Goal: Information Seeking & Learning: Learn about a topic

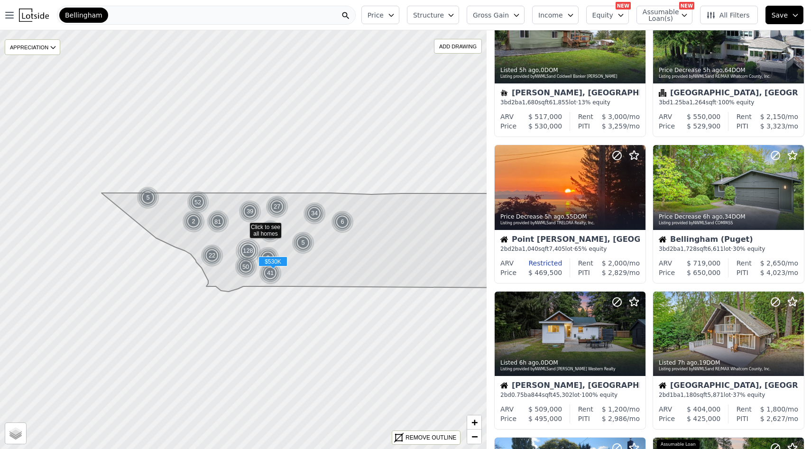
scroll to position [434, 0]
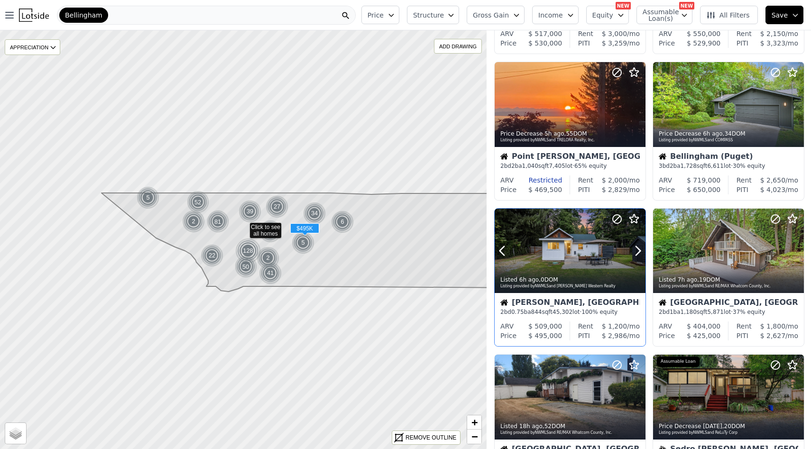
click at [577, 248] on div at bounding box center [570, 251] width 151 height 85
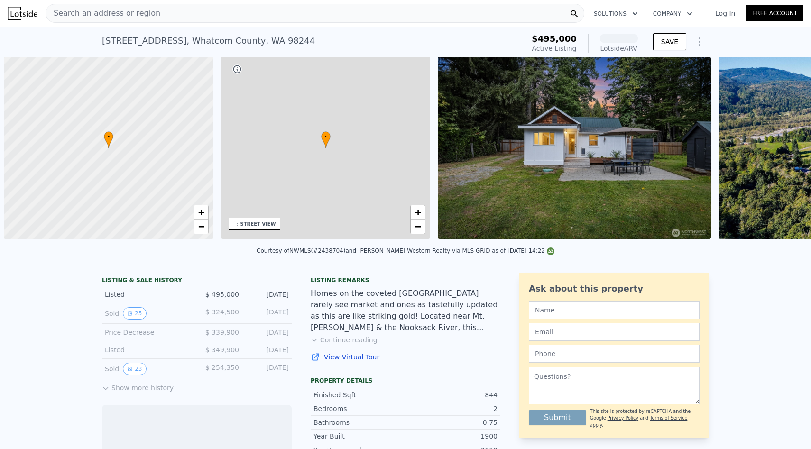
scroll to position [0, 4]
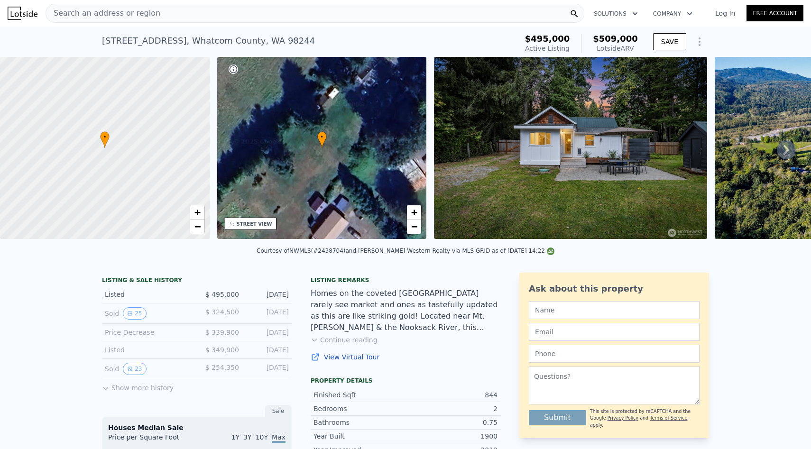
click at [704, 39] on icon "Show Options" at bounding box center [699, 41] width 11 height 11
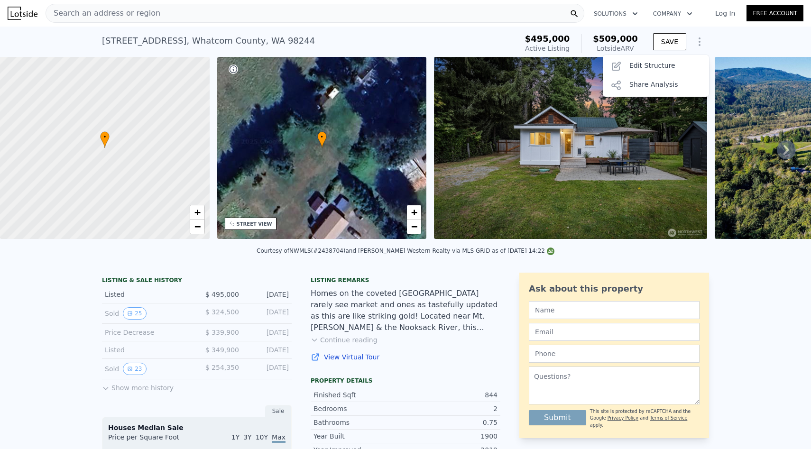
click at [704, 39] on icon "Show Options" at bounding box center [699, 41] width 11 height 11
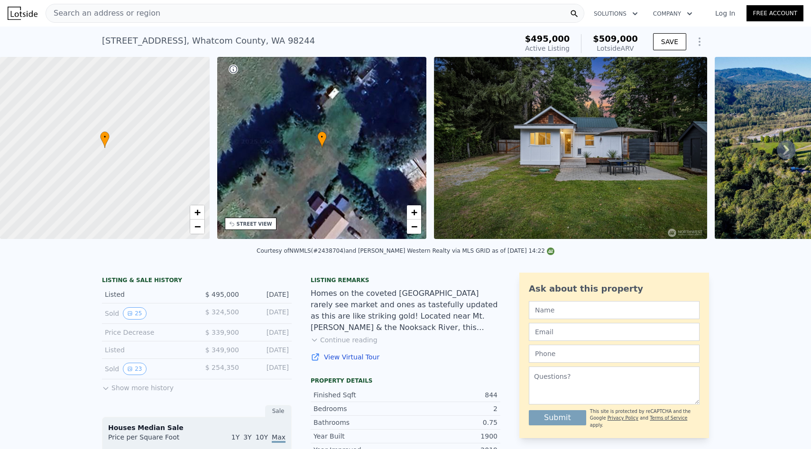
click at [632, 11] on icon "button" at bounding box center [634, 13] width 9 height 11
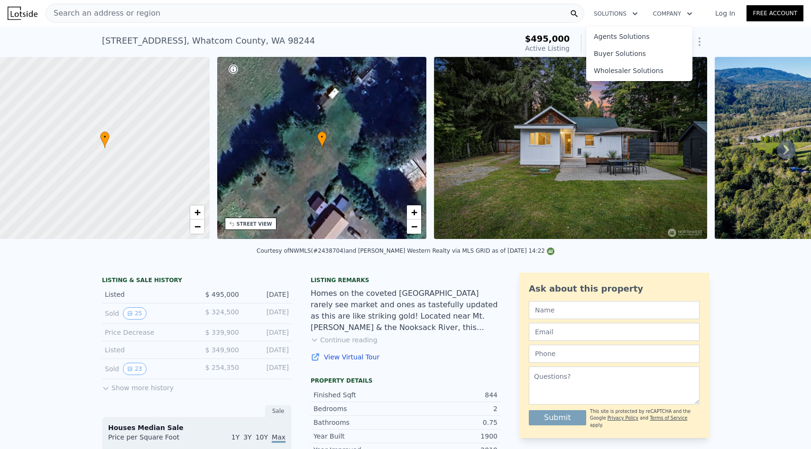
click at [632, 11] on icon "button" at bounding box center [634, 13] width 9 height 11
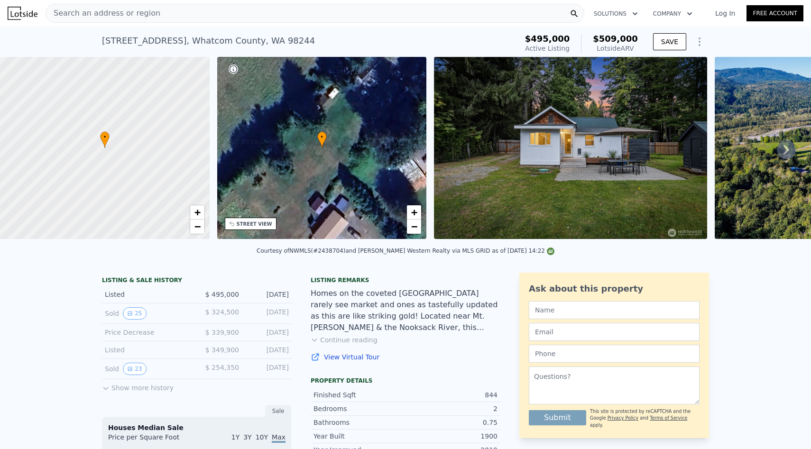
click at [345, 344] on button "Continue reading" at bounding box center [344, 339] width 67 height 9
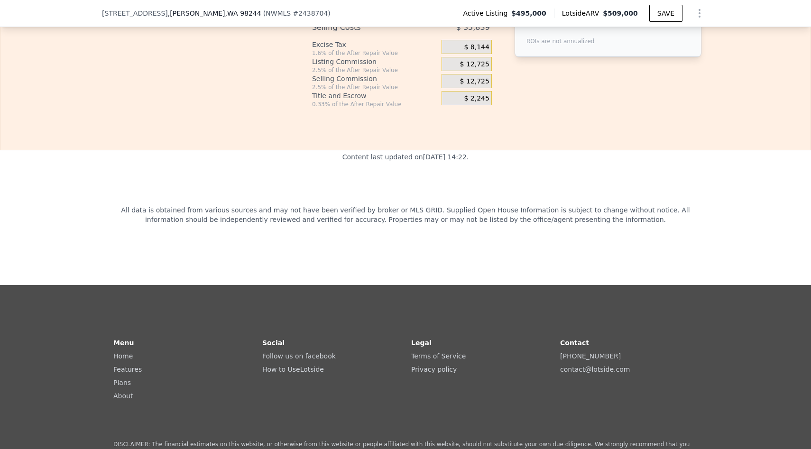
scroll to position [2061, 0]
